Goal: Navigation & Orientation: Go to known website

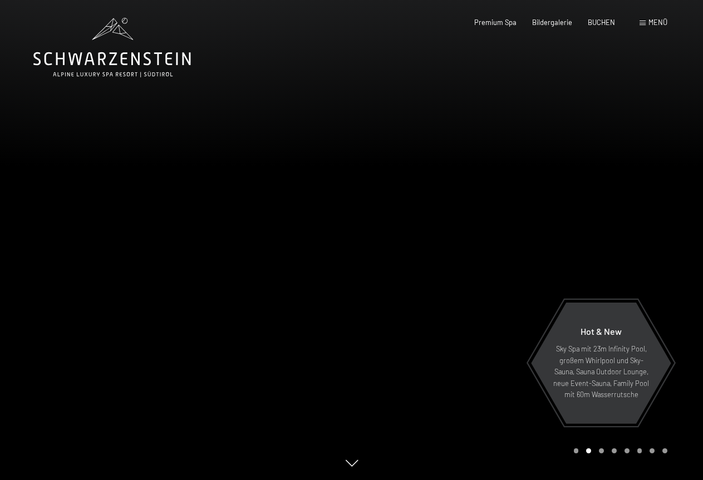
click at [670, 237] on div at bounding box center [528, 240] width 352 height 480
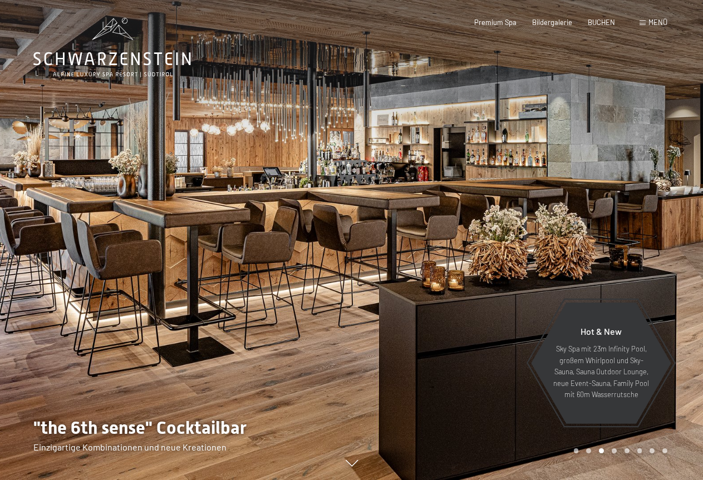
click at [670, 237] on div at bounding box center [528, 240] width 352 height 480
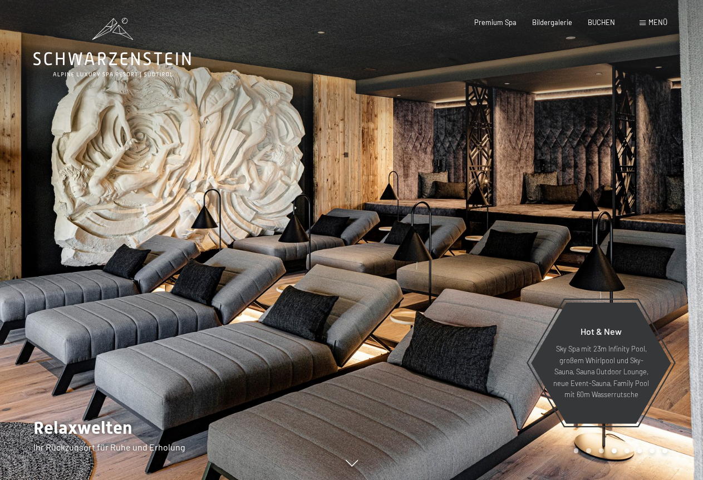
click at [670, 237] on div at bounding box center [528, 240] width 352 height 480
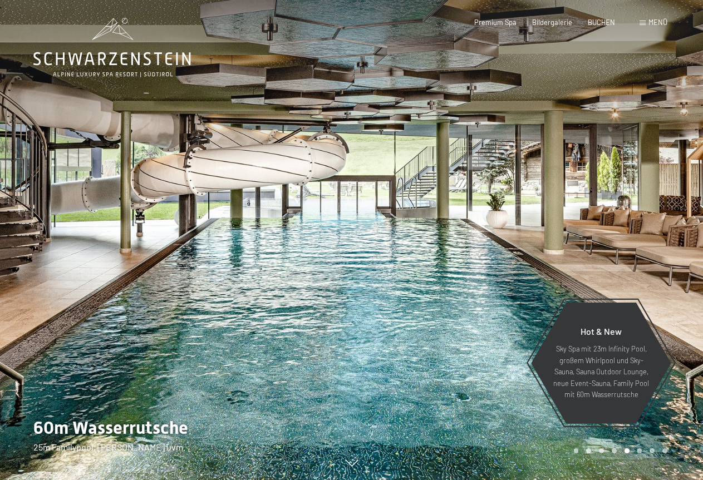
click at [670, 237] on div at bounding box center [528, 240] width 352 height 480
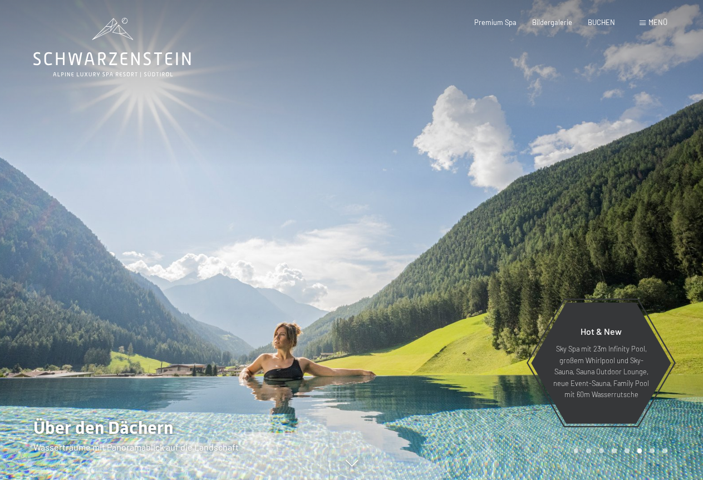
click at [667, 238] on div at bounding box center [528, 240] width 352 height 480
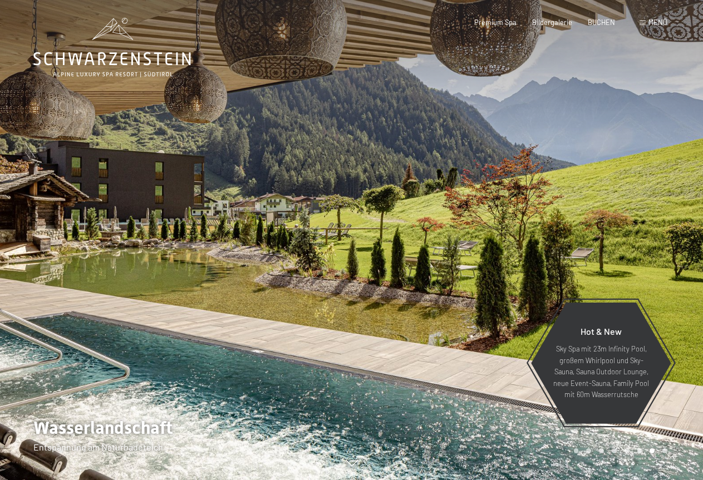
click at [41, 197] on div at bounding box center [176, 240] width 352 height 480
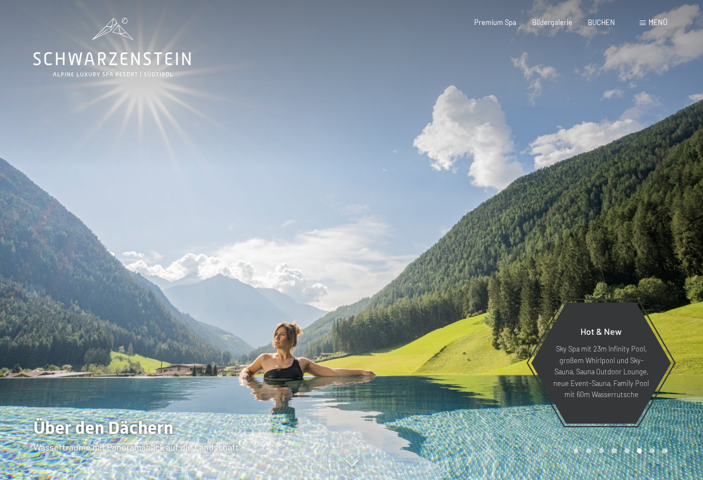
click at [293, 289] on div at bounding box center [176, 240] width 352 height 480
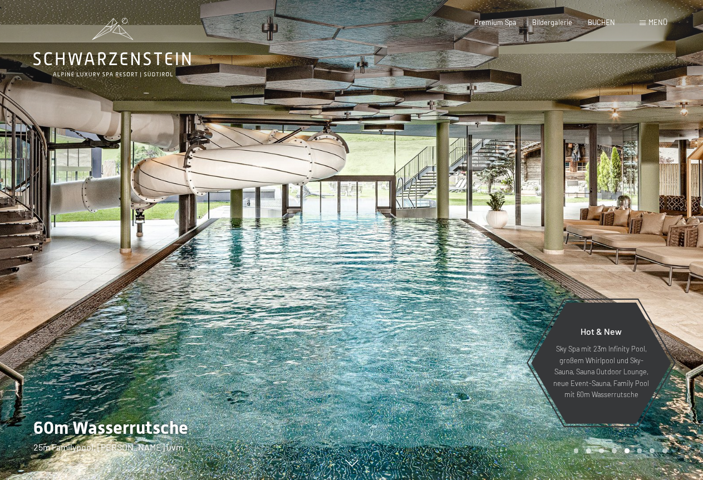
click at [293, 289] on div at bounding box center [176, 240] width 352 height 480
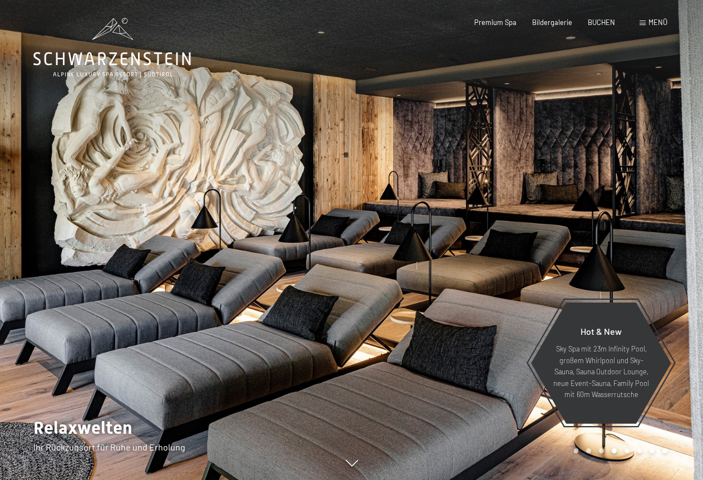
click at [293, 289] on div at bounding box center [176, 240] width 352 height 480
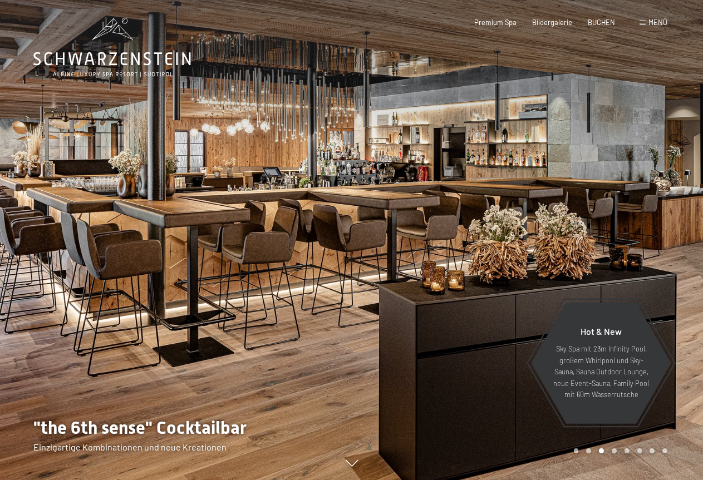
click at [293, 289] on div at bounding box center [176, 240] width 352 height 480
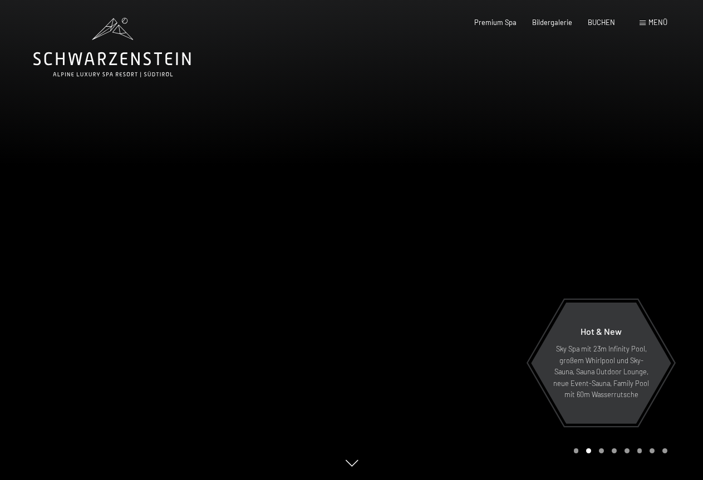
click at [51, 264] on div at bounding box center [176, 240] width 352 height 480
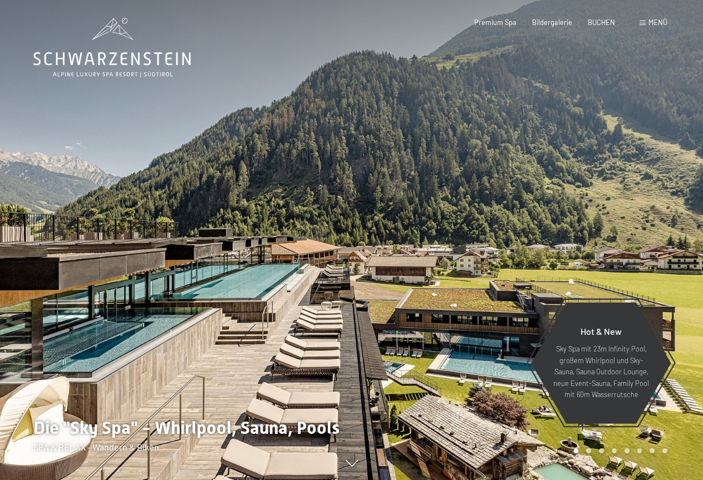
click at [633, 245] on div at bounding box center [528, 240] width 352 height 480
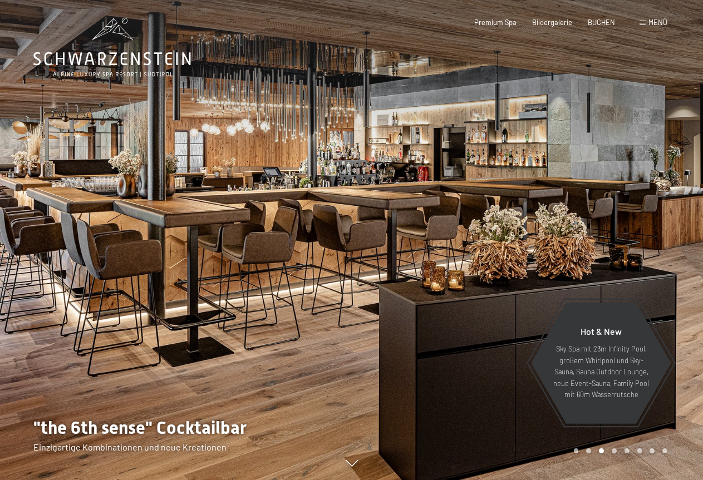
click at [591, 453] on div "Carousel Pagination" at bounding box center [618, 450] width 97 height 5
click at [588, 451] on div "Carousel Page 2" at bounding box center [588, 450] width 5 height 5
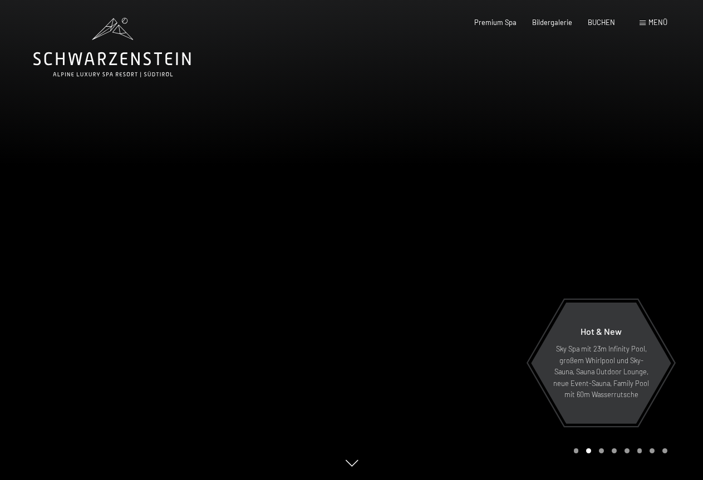
click at [601, 454] on div at bounding box center [528, 240] width 352 height 480
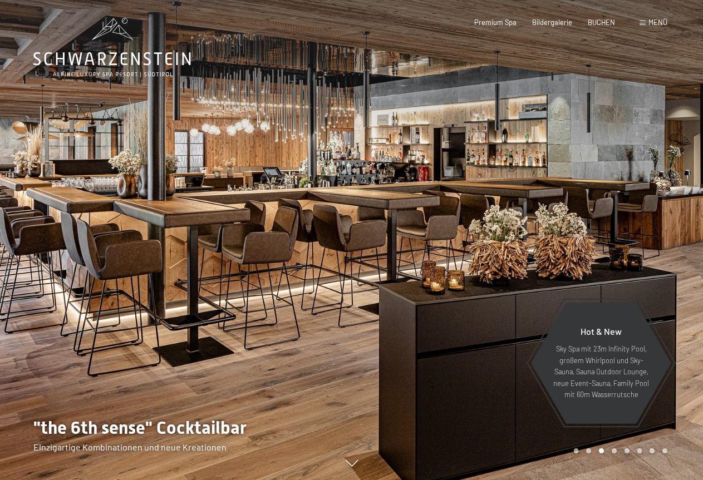
click at [355, 267] on div at bounding box center [528, 240] width 352 height 480
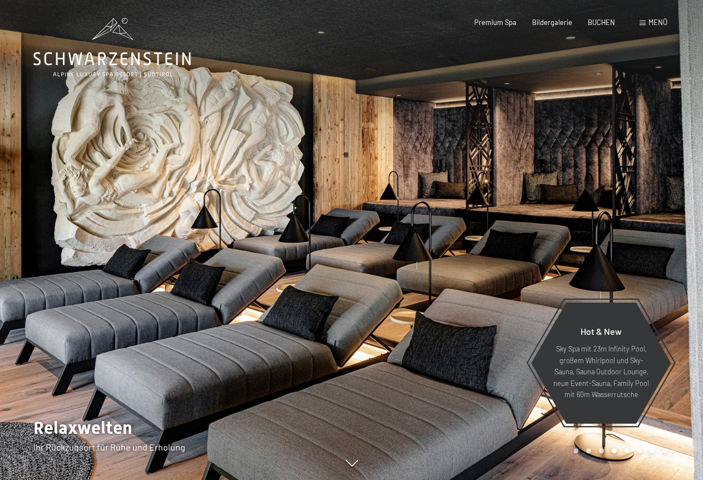
click at [355, 267] on div at bounding box center [528, 240] width 352 height 480
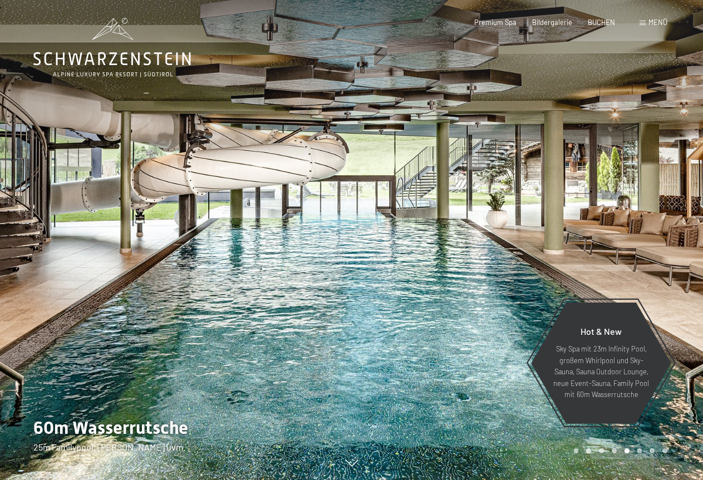
click at [337, 276] on div at bounding box center [176, 240] width 352 height 480
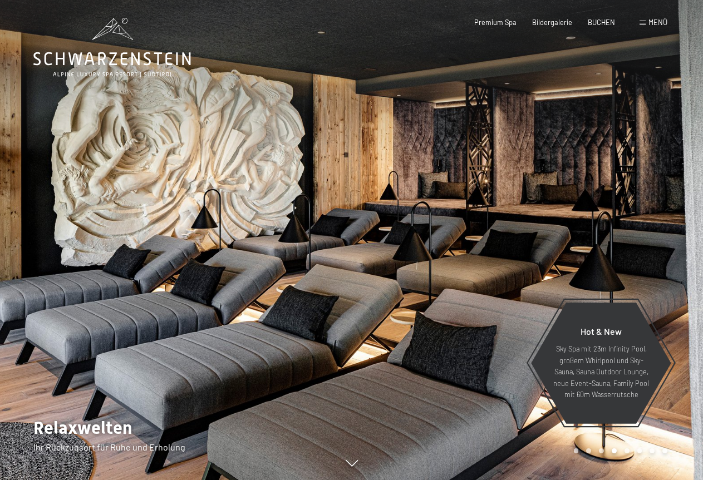
click at [337, 276] on div at bounding box center [176, 240] width 352 height 480
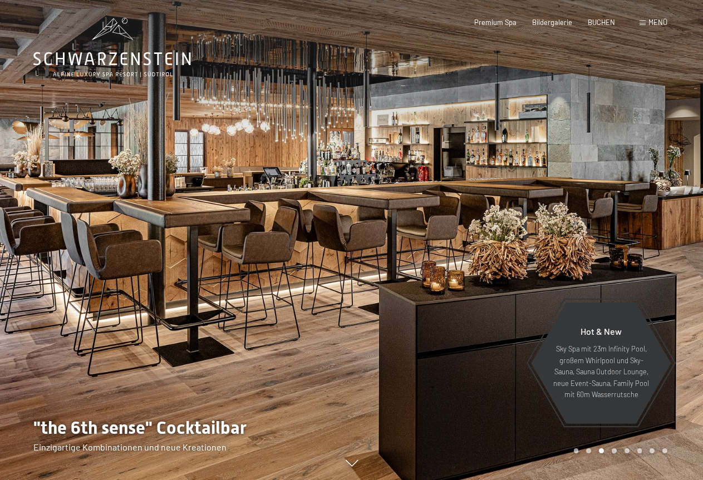
click at [337, 276] on div at bounding box center [176, 240] width 352 height 480
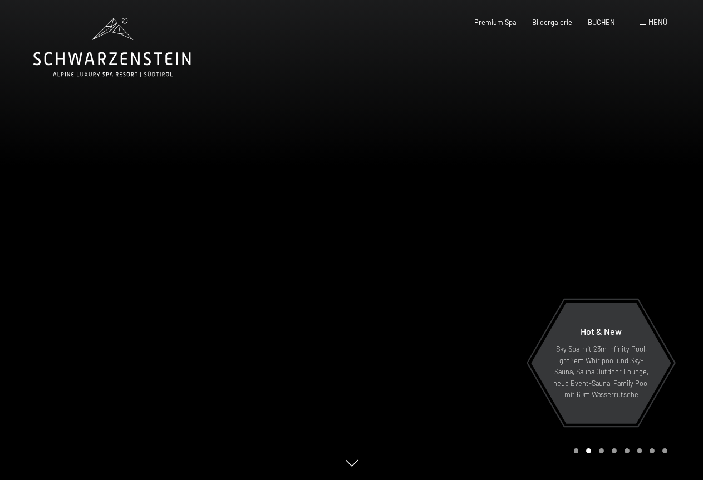
click at [668, 451] on div at bounding box center [528, 240] width 352 height 480
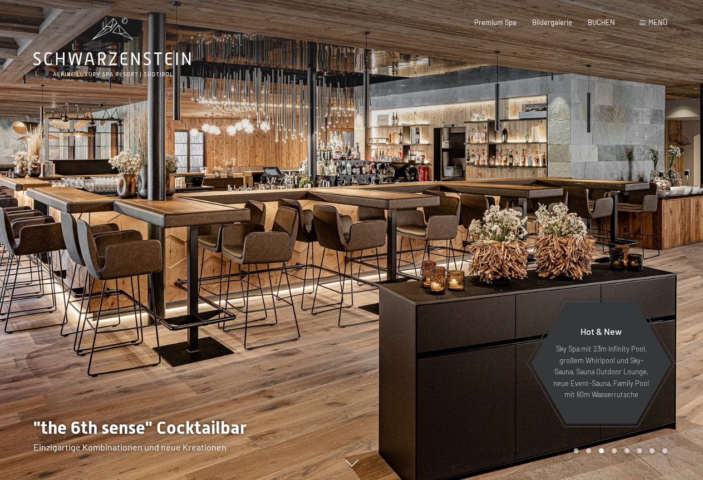
click at [668, 451] on div at bounding box center [528, 240] width 352 height 480
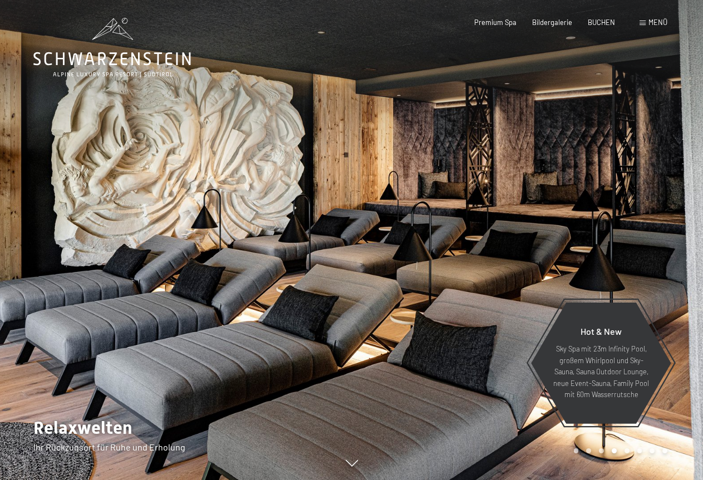
click at [668, 451] on div at bounding box center [528, 240] width 352 height 480
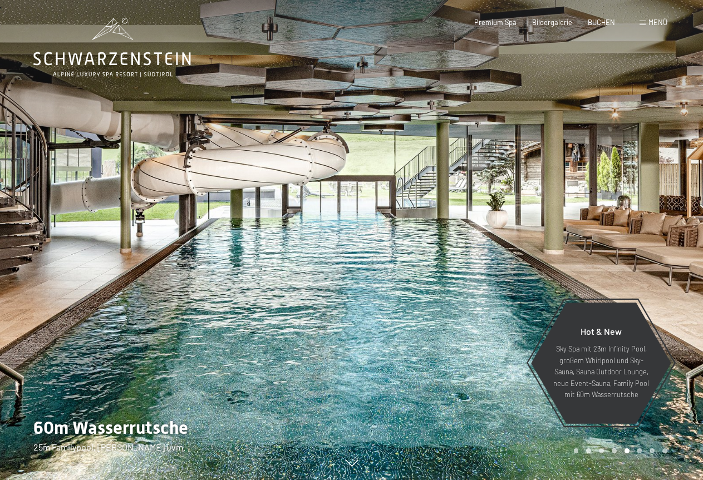
click at [668, 451] on div at bounding box center [528, 240] width 352 height 480
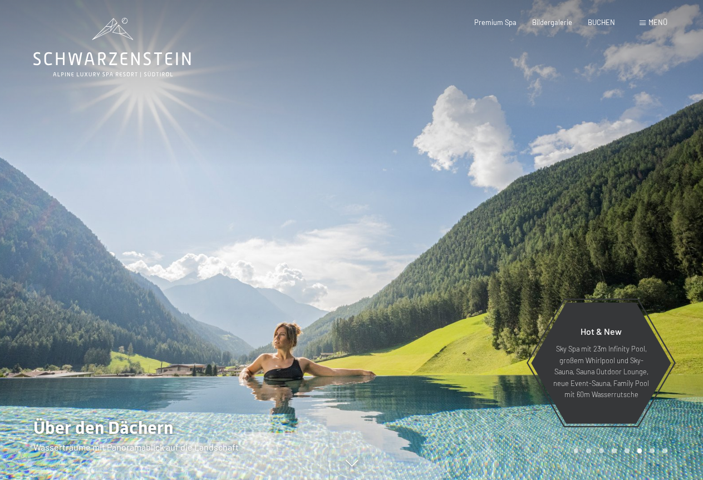
click at [655, 21] on span "Menü" at bounding box center [657, 22] width 19 height 9
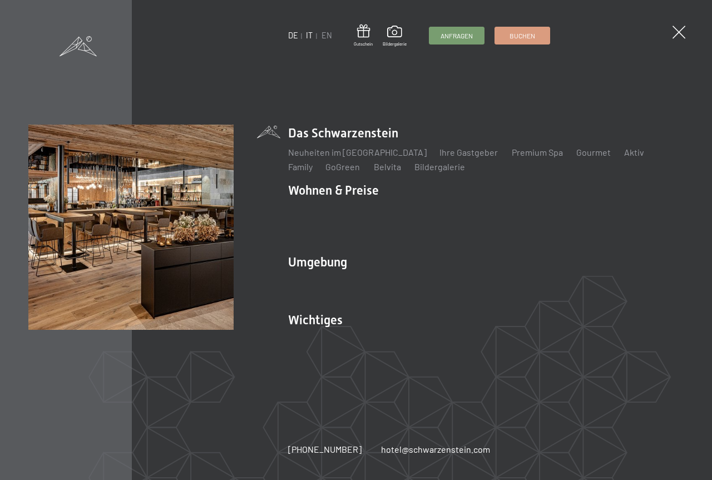
click at [308, 37] on link "IT" at bounding box center [310, 35] width 7 height 9
